Goal: Task Accomplishment & Management: Manage account settings

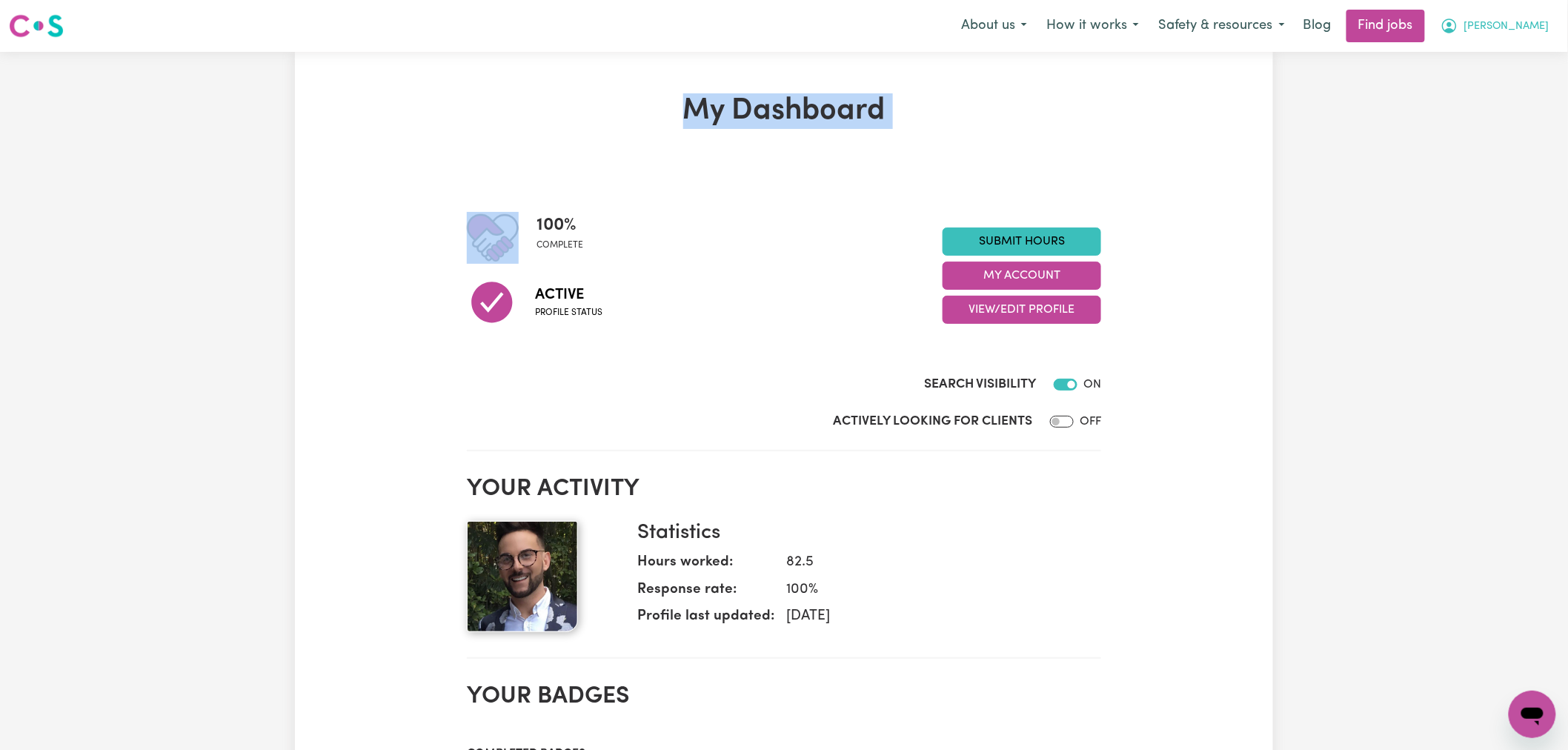
click at [1518, 29] on span "[PERSON_NAME]" at bounding box center [1507, 26] width 85 height 16
click at [1504, 123] on link "Logout" at bounding box center [1499, 113] width 117 height 28
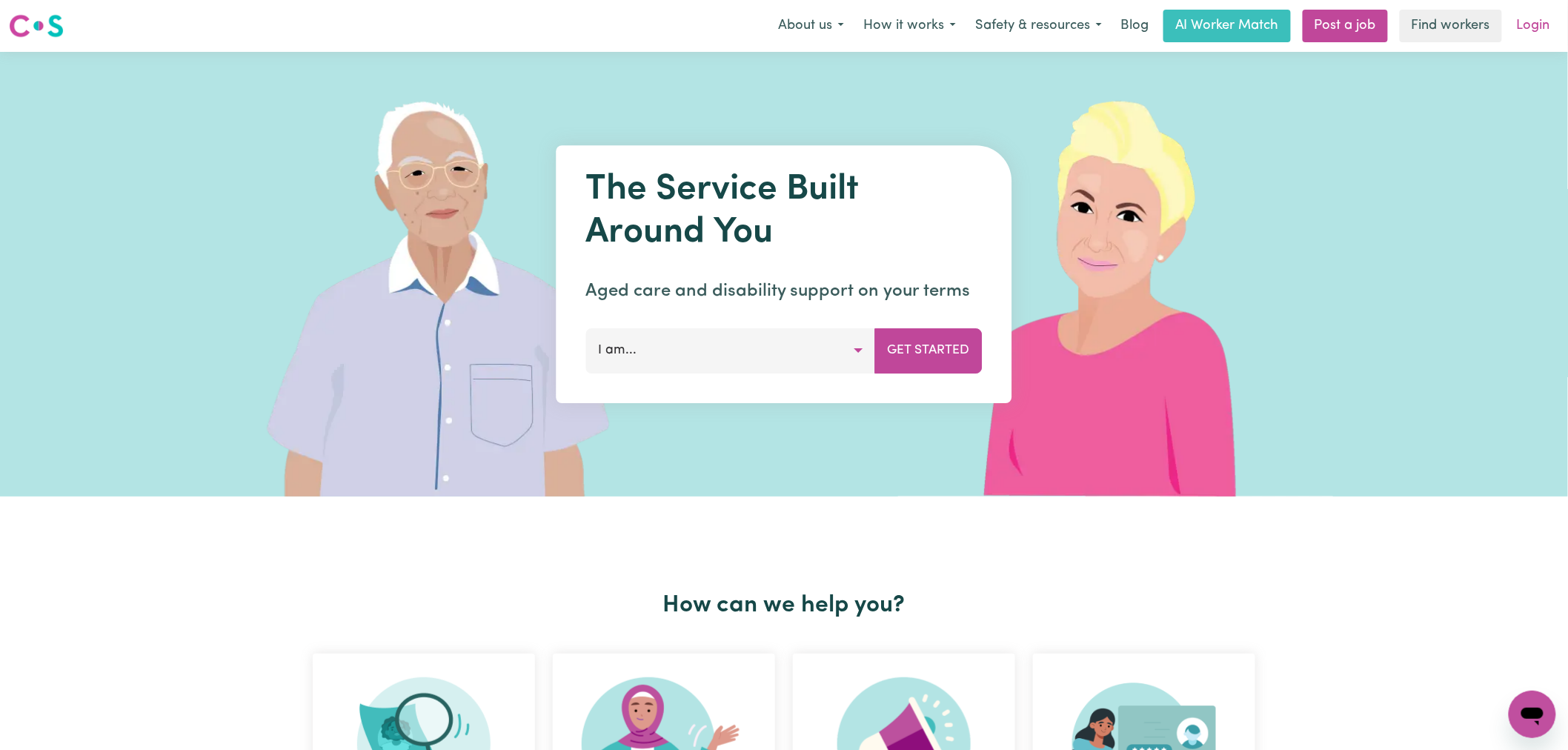
click at [1539, 22] on link "Login" at bounding box center [1534, 25] width 51 height 33
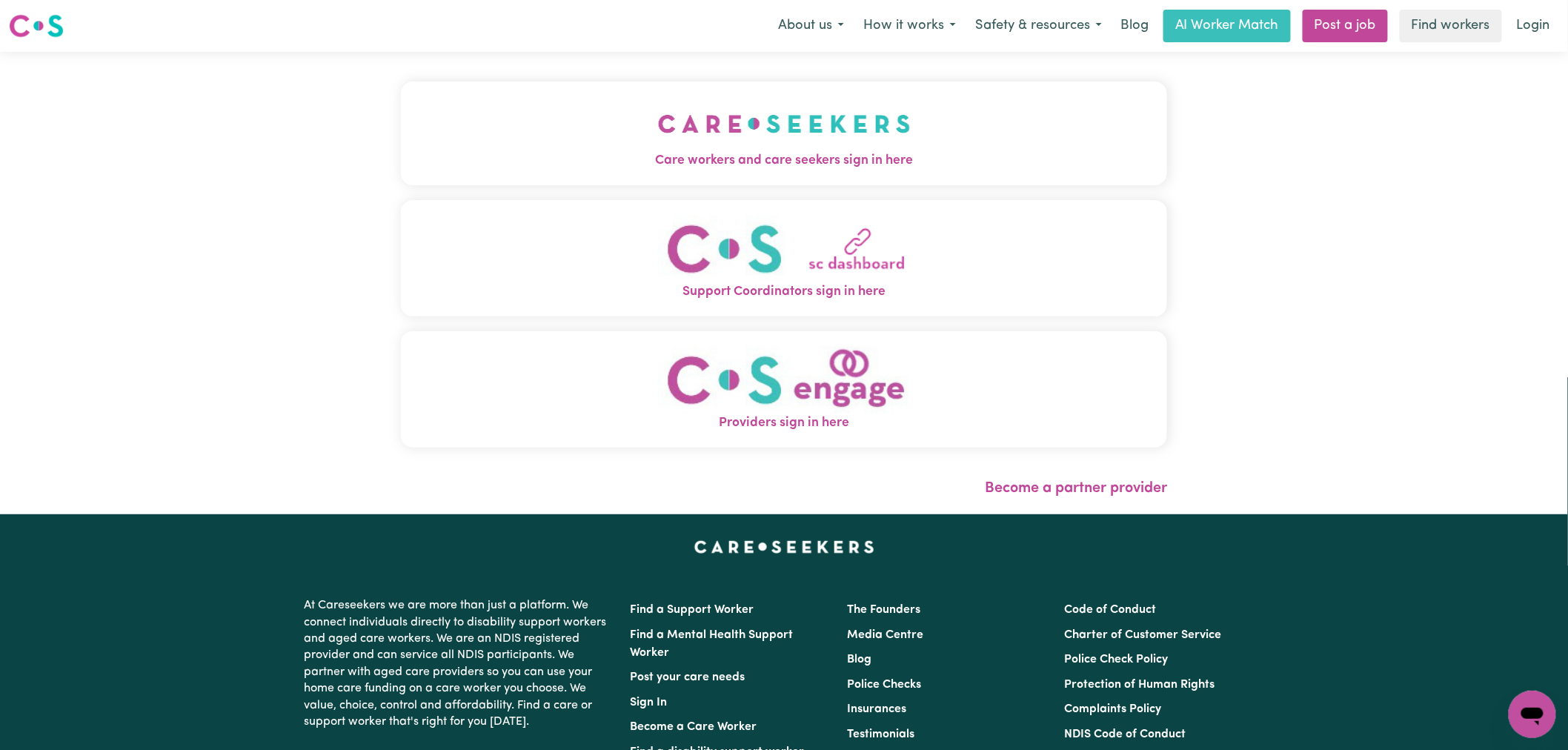
click at [546, 159] on span "Care workers and care seekers sign in here" at bounding box center [784, 161] width 766 height 19
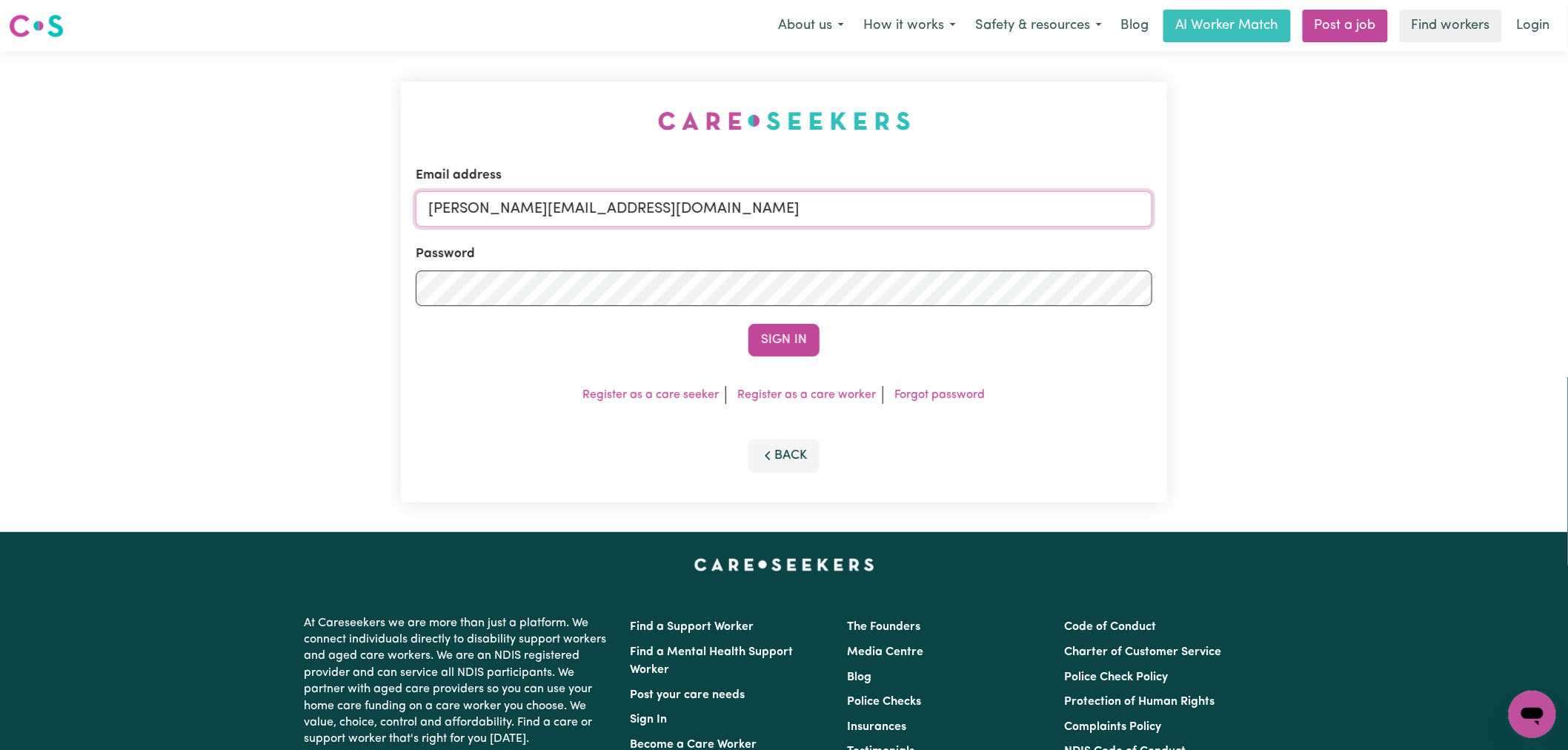
click at [678, 216] on input "[PERSON_NAME][EMAIL_ADDRESS][DOMAIN_NAME]" at bounding box center [784, 209] width 736 height 35
click at [656, 218] on input "[PERSON_NAME][EMAIL_ADDRESS][DOMAIN_NAME]" at bounding box center [784, 209] width 736 height 35
drag, startPoint x: 808, startPoint y: 208, endPoint x: 502, endPoint y: 204, distance: 306.0
click at [502, 204] on input "[EMAIL_ADDRESS][PERSON_NAME][DOMAIN_NAME]" at bounding box center [784, 209] width 736 height 35
type input "[EMAIL_ADDRESS][PERSON_NAME][DOMAIN_NAME]"
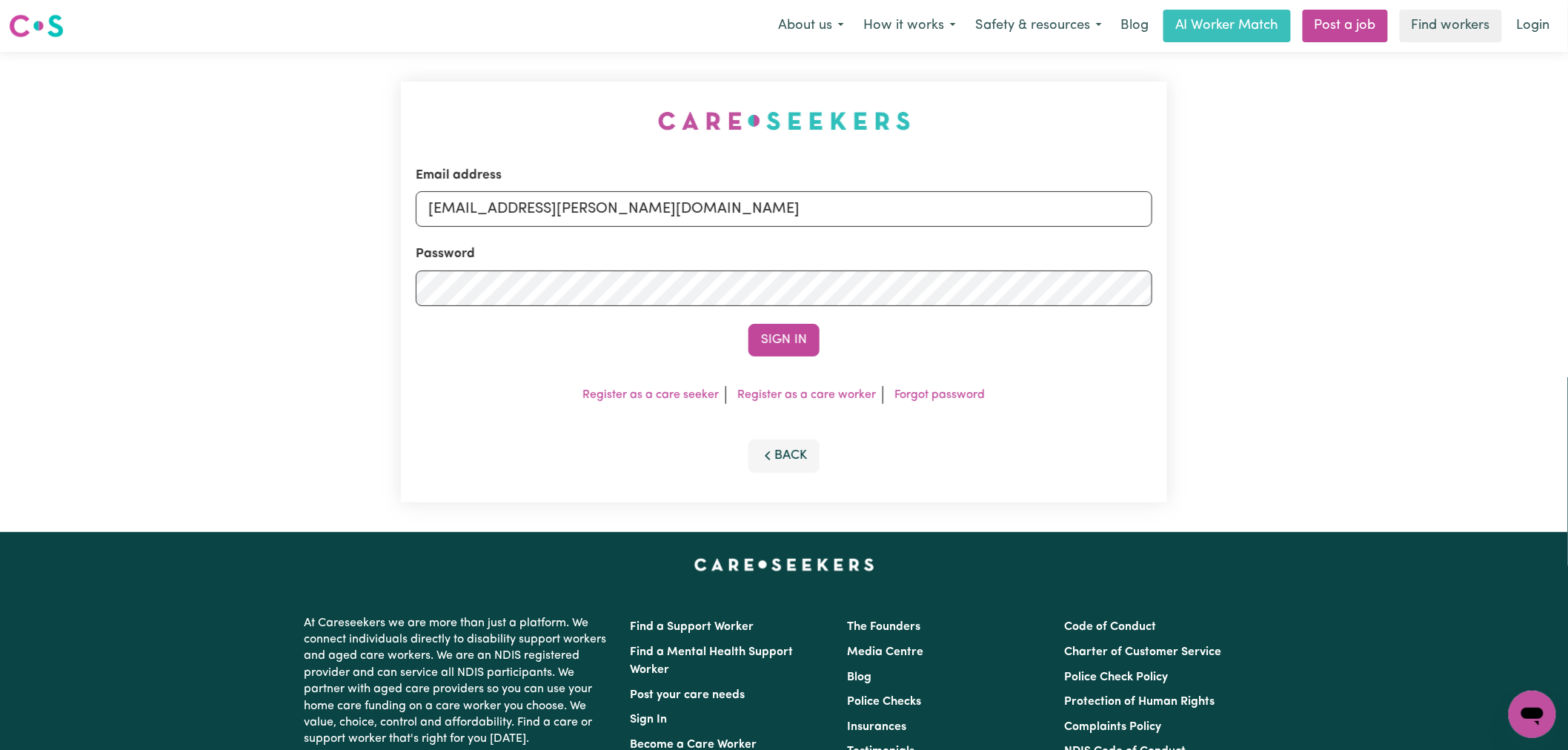
click at [783, 348] on button "Sign In" at bounding box center [784, 340] width 71 height 33
